Goal: Information Seeking & Learning: Learn about a topic

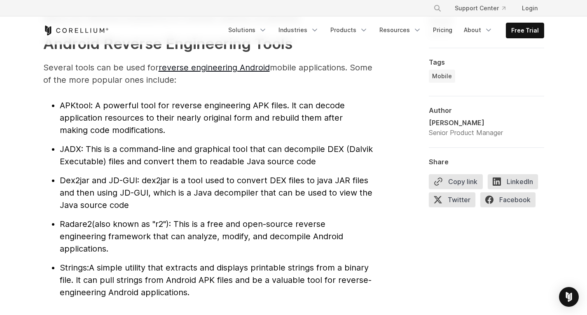
scroll to position [866, 0]
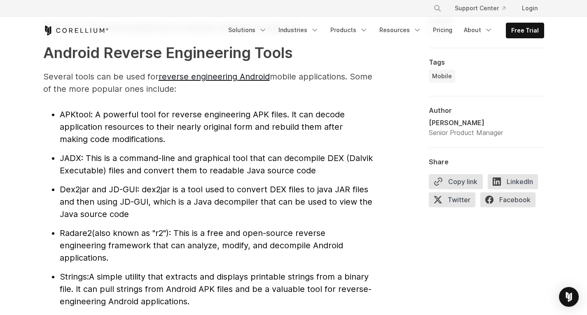
click at [199, 208] on li "Dex2jar and JD-GUI : dex2jar is a tool used to convert DEX files to java JAR fi…" at bounding box center [216, 201] width 313 height 37
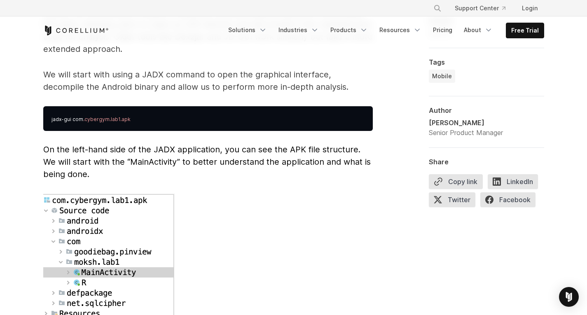
scroll to position [2185, 0]
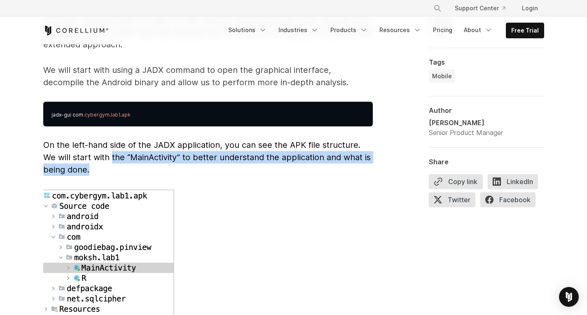
drag, startPoint x: 113, startPoint y: 148, endPoint x: 230, endPoint y: 156, distance: 117.3
click at [230, 156] on p "On the left-hand side of the JADX application, you can see the APK file structu…" at bounding box center [208, 157] width 330 height 37
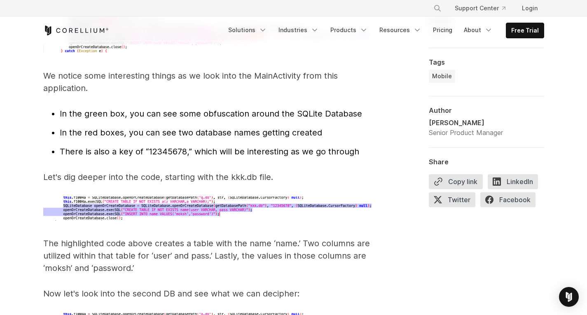
scroll to position [2639, 0]
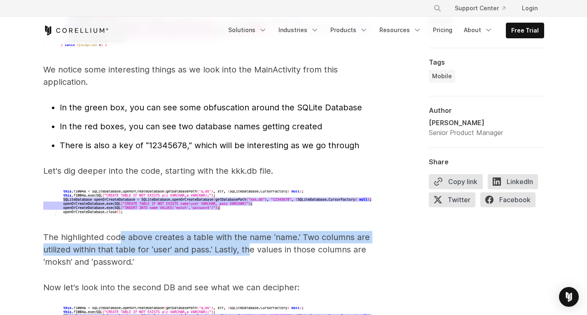
drag, startPoint x: 132, startPoint y: 225, endPoint x: 250, endPoint y: 233, distance: 118.2
click at [250, 233] on p "The highlighted code above creates a table with the name ‘name.’ Two columns ar…" at bounding box center [208, 249] width 330 height 37
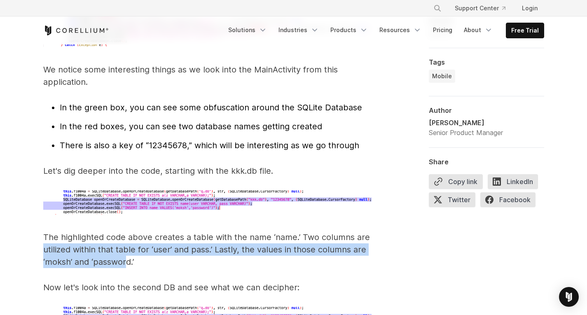
drag, startPoint x: 127, startPoint y: 251, endPoint x: 26, endPoint y: 233, distance: 102.7
click at [96, 234] on p "The highlighted code above creates a table with the name ‘name.’ Two columns ar…" at bounding box center [208, 249] width 330 height 37
drag, startPoint x: 148, startPoint y: 248, endPoint x: 58, endPoint y: 237, distance: 90.5
click at [58, 237] on p "The highlighted code above creates a table with the name ‘name.’ Two columns ar…" at bounding box center [208, 249] width 330 height 37
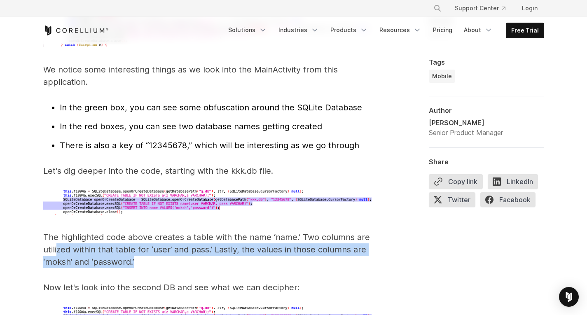
click at [58, 237] on p "The highlighted code above creates a table with the name ‘name.’ Two columns ar…" at bounding box center [208, 249] width 330 height 37
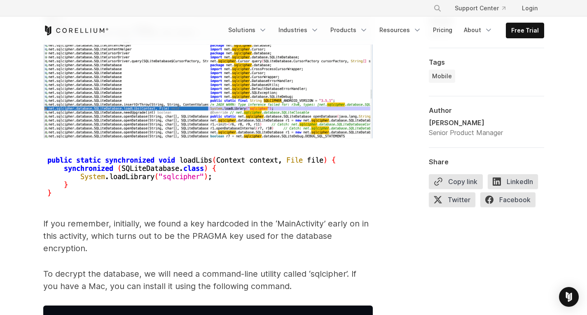
scroll to position [3710, 0]
